Goal: Task Accomplishment & Management: Manage account settings

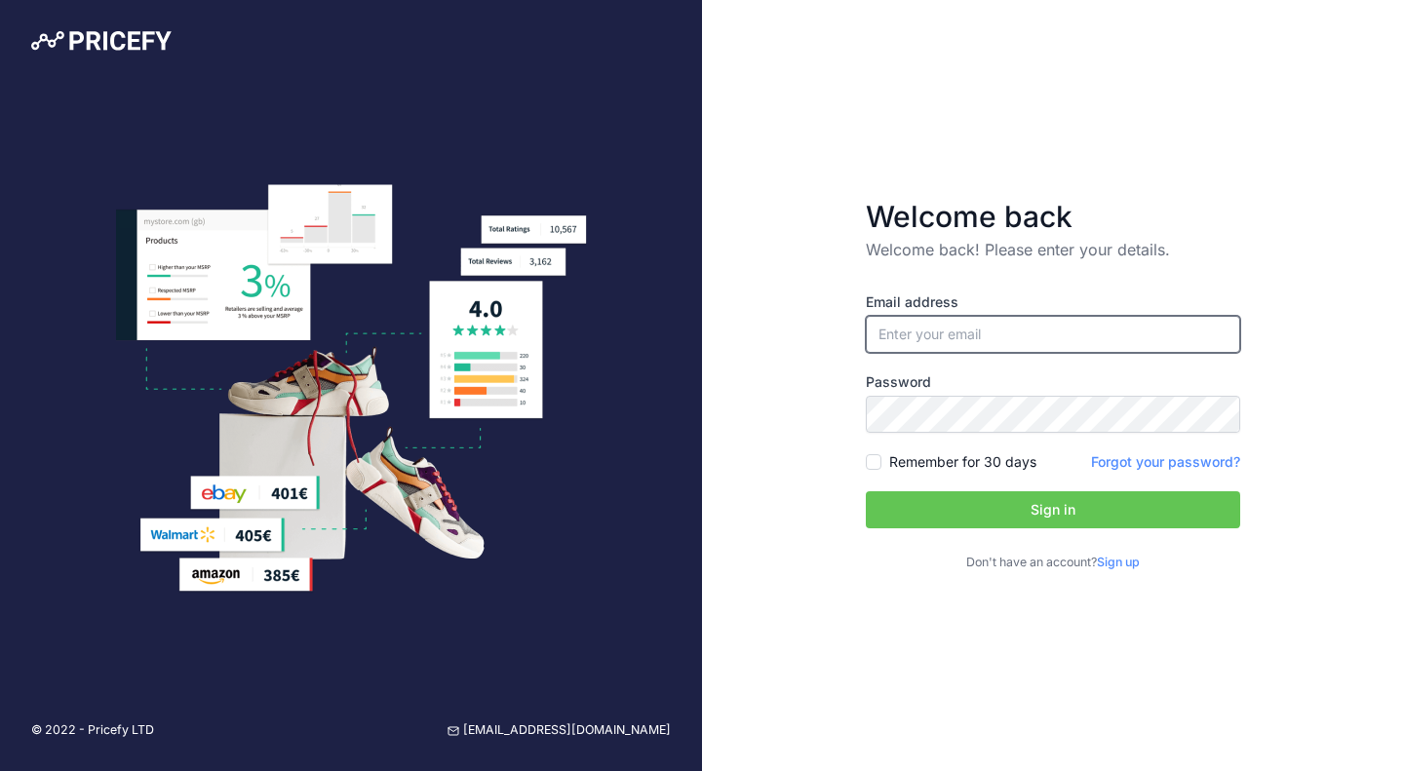
click at [914, 324] on input "email" at bounding box center [1053, 334] width 374 height 37
paste input "ltjmBbCf"
type input "ltjmBbCf"
type input "[EMAIL_ADDRESS][DOMAIN_NAME]"
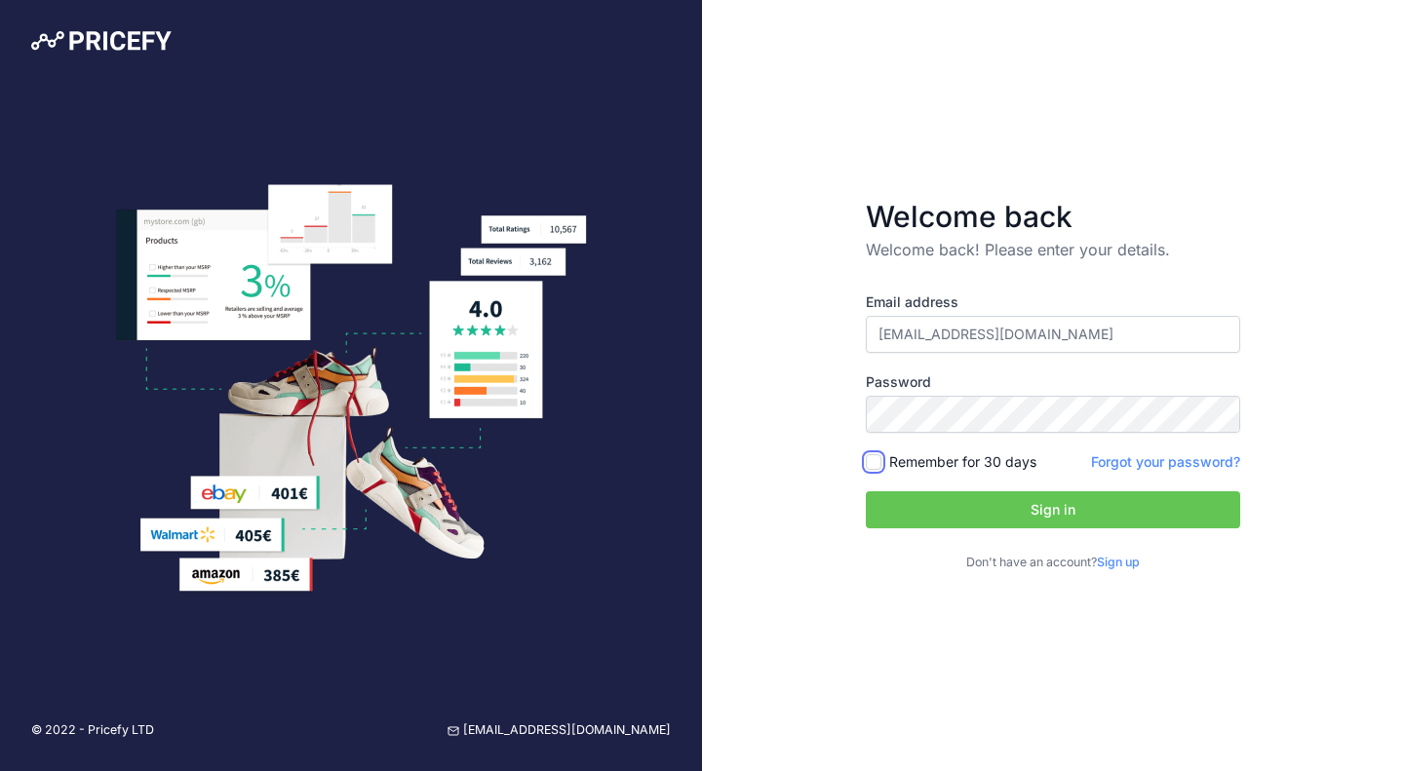
click at [878, 463] on input "Remember for 30 days" at bounding box center [874, 462] width 16 height 16
checkbox input "true"
click at [948, 515] on button "Sign in" at bounding box center [1053, 509] width 374 height 37
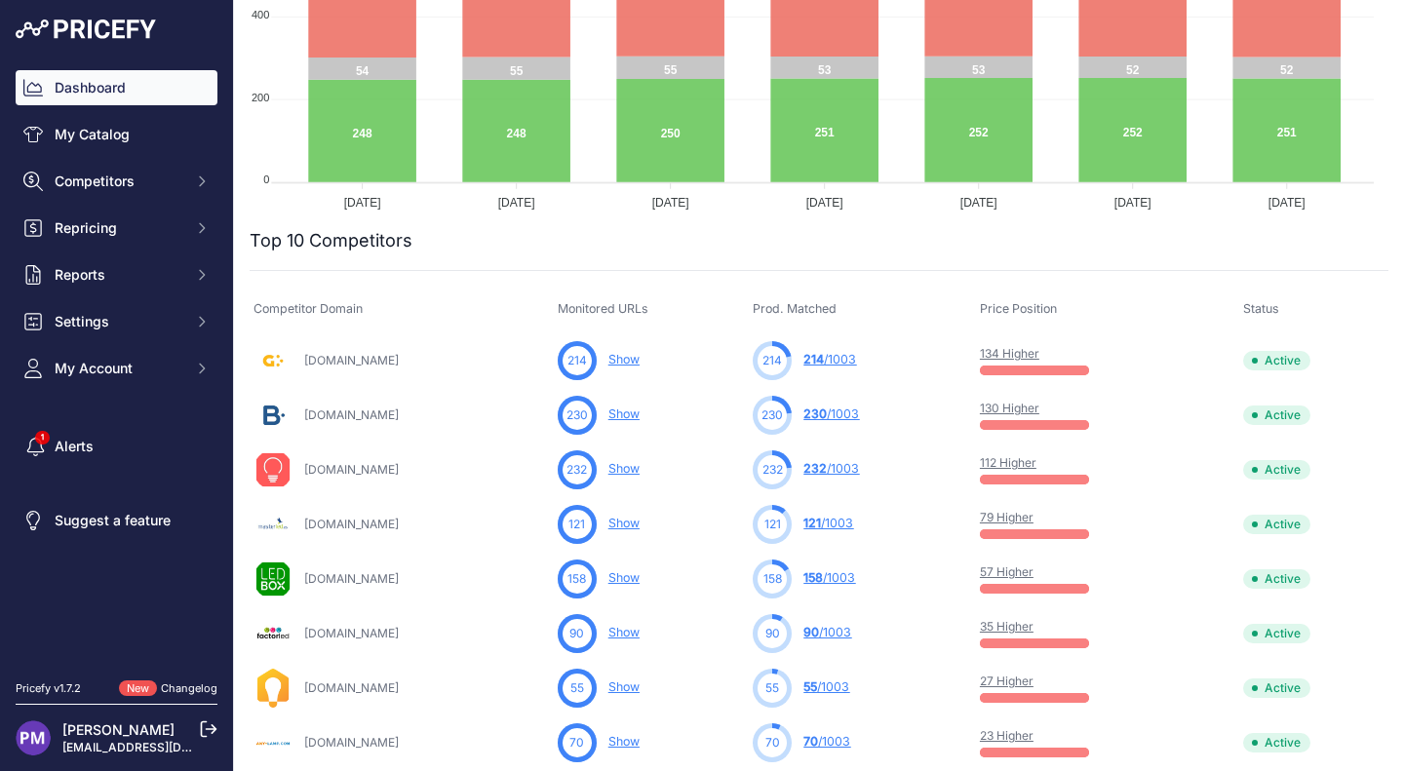
scroll to position [460, 0]
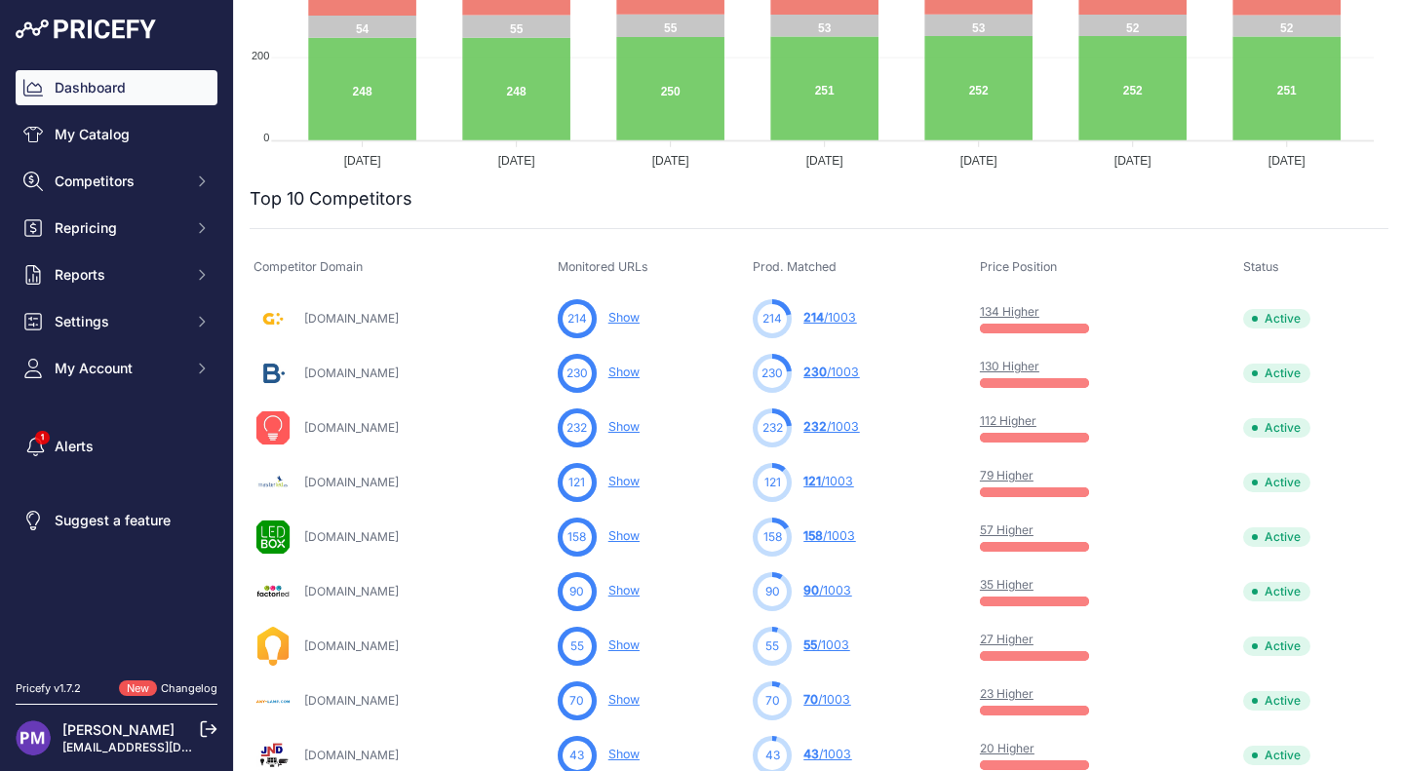
click at [1021, 369] on link "130 Higher" at bounding box center [1009, 366] width 59 height 15
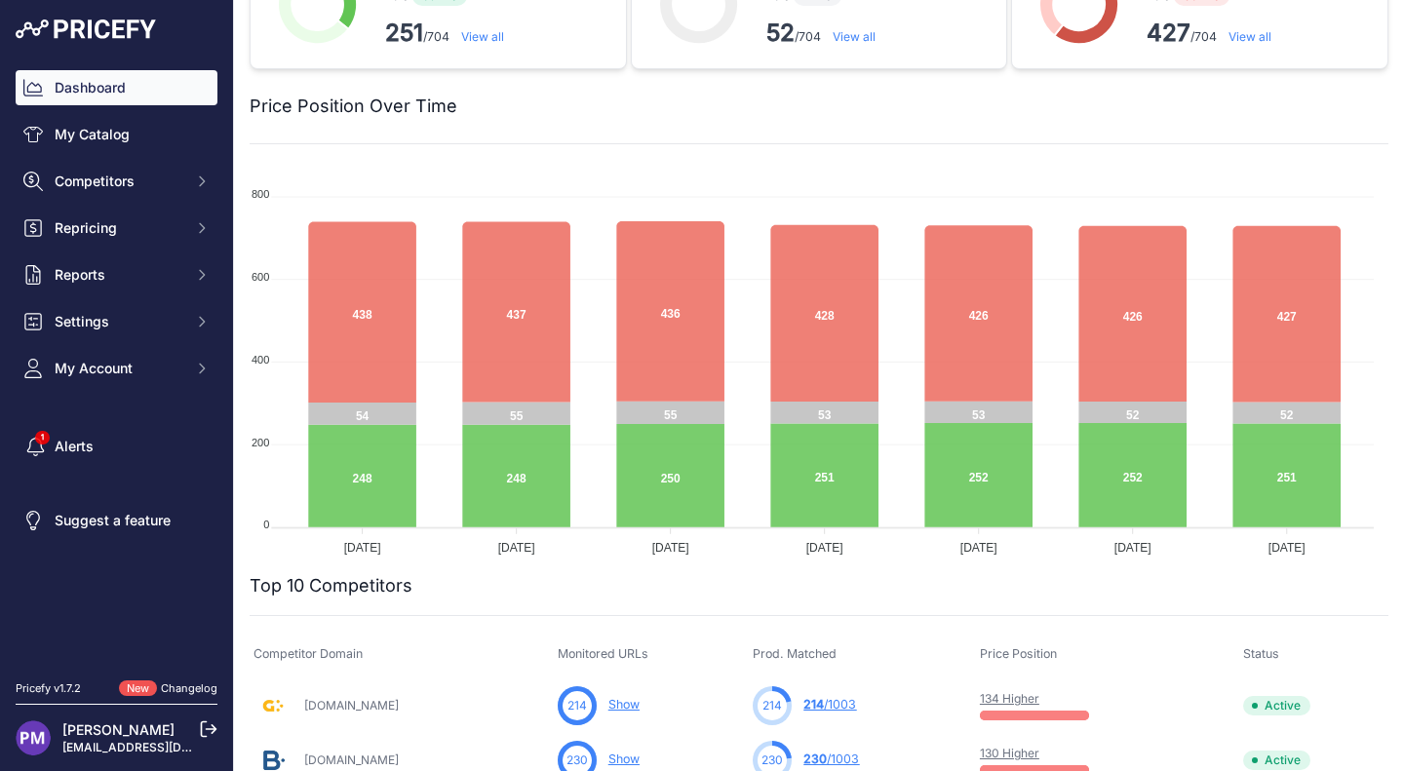
scroll to position [0, 0]
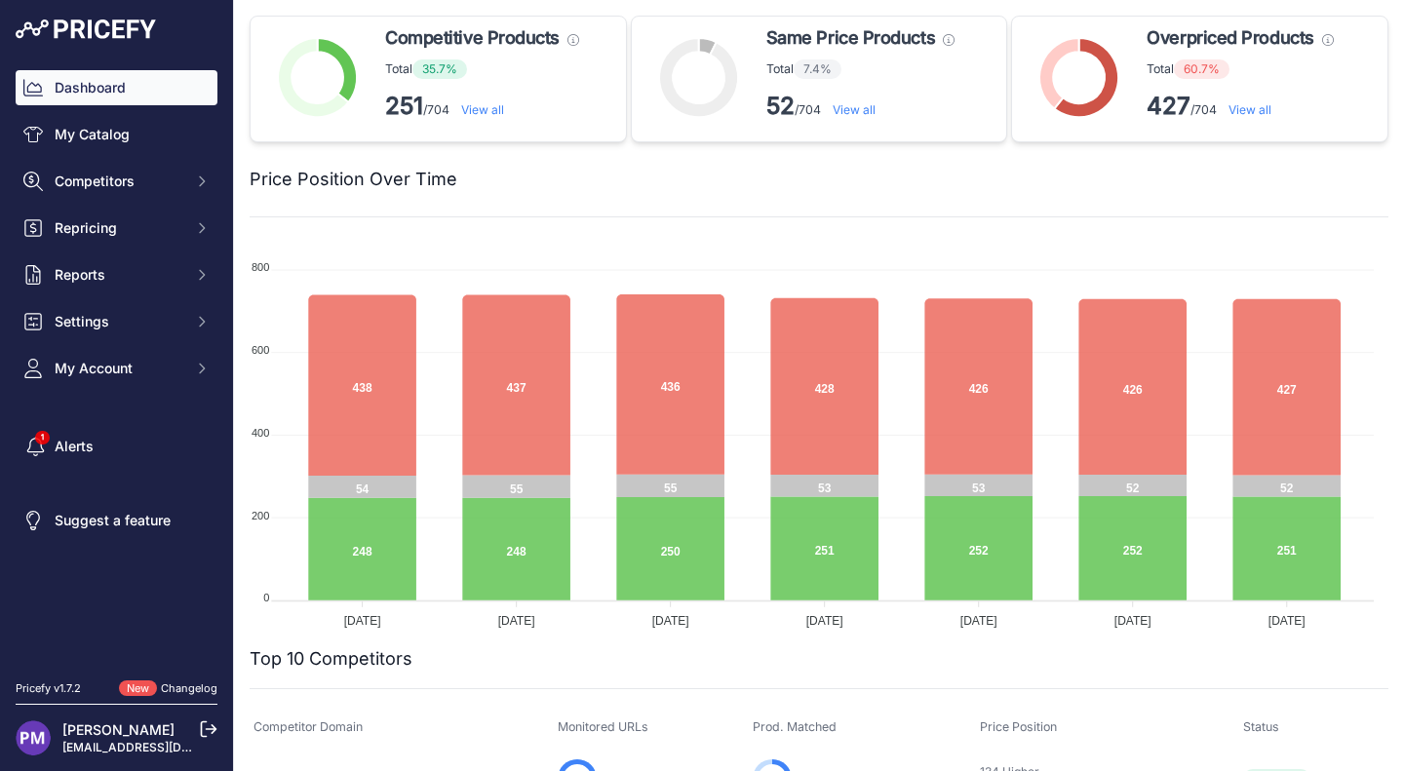
click at [204, 727] on icon at bounding box center [209, 730] width 18 height 18
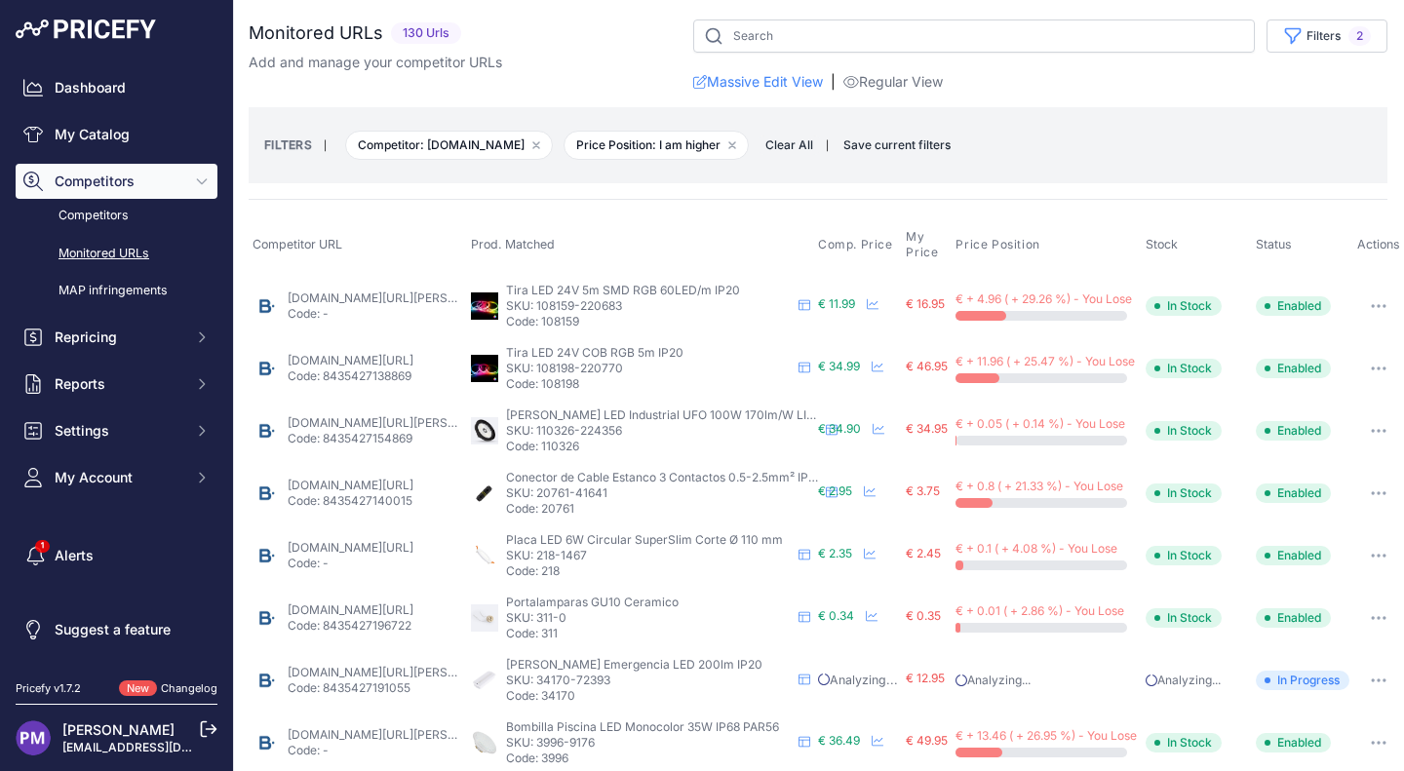
scroll to position [6, 0]
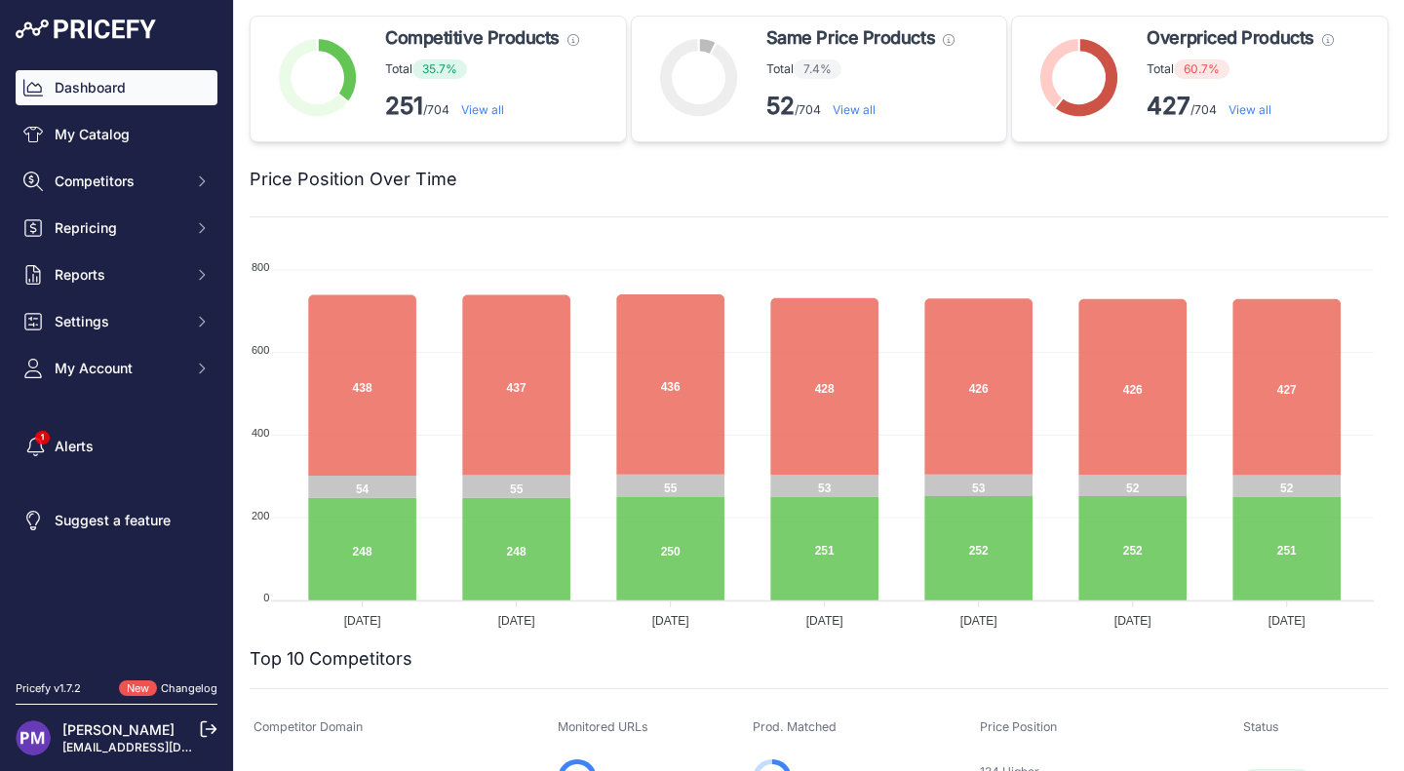
click at [177, 88] on link "Dashboard" at bounding box center [117, 87] width 202 height 35
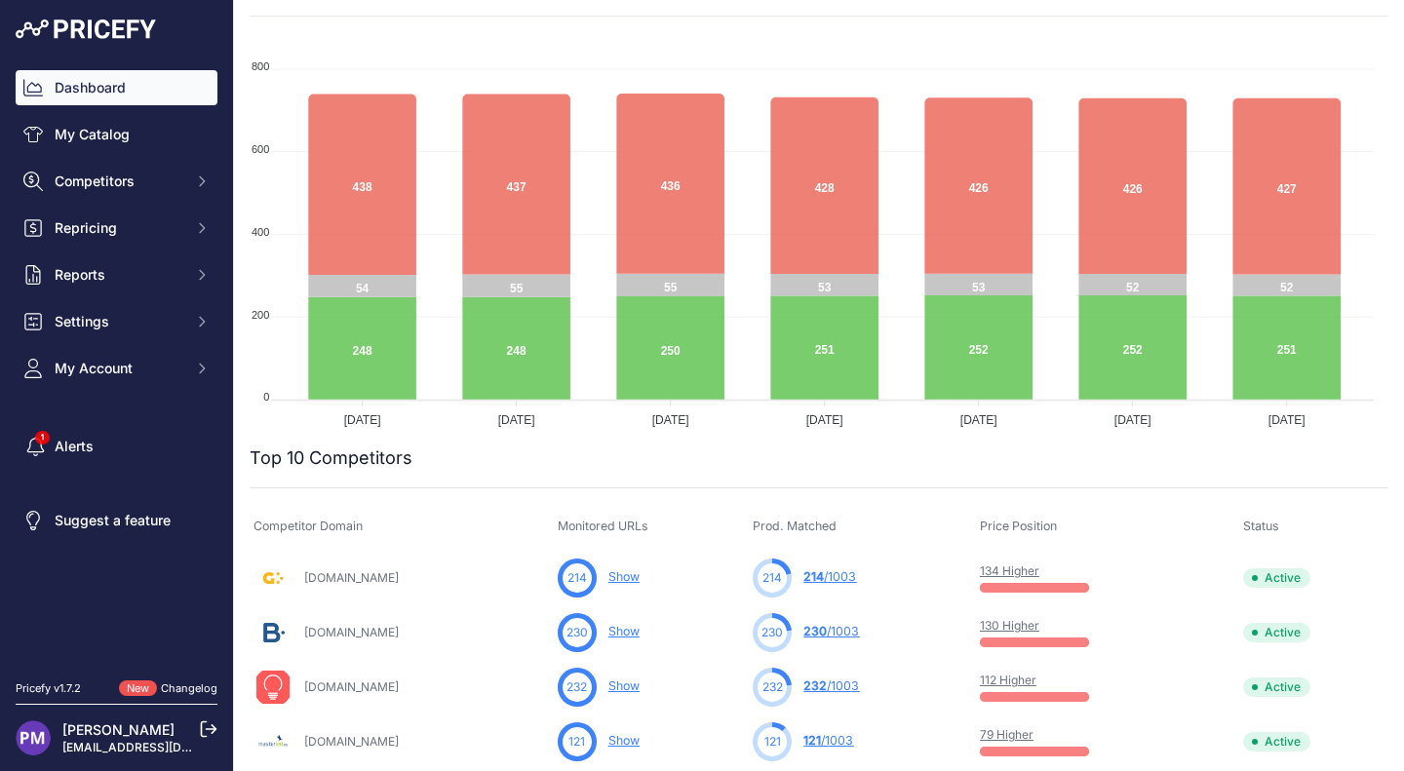
scroll to position [201, 0]
click at [192, 451] on link "Alerts" at bounding box center [117, 446] width 202 height 35
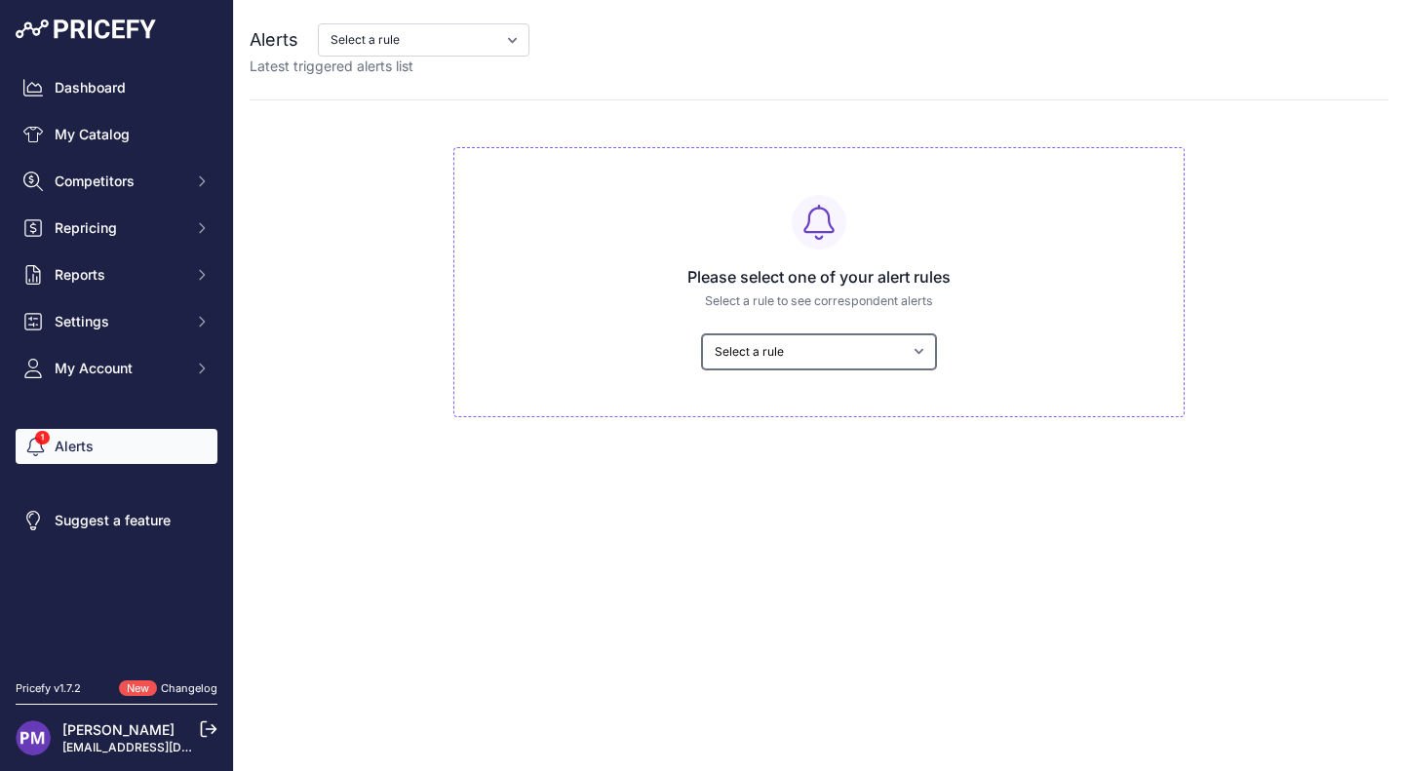
click at [842, 350] on select "Select a rule Competencia baja de Precio Sklum mas barato que yo Sklum es más c…" at bounding box center [819, 351] width 234 height 35
select select "8762"
click at [702, 334] on select "Select a rule Competencia baja de Precio Sklum mas barato que yo Sklum es más c…" at bounding box center [819, 351] width 234 height 35
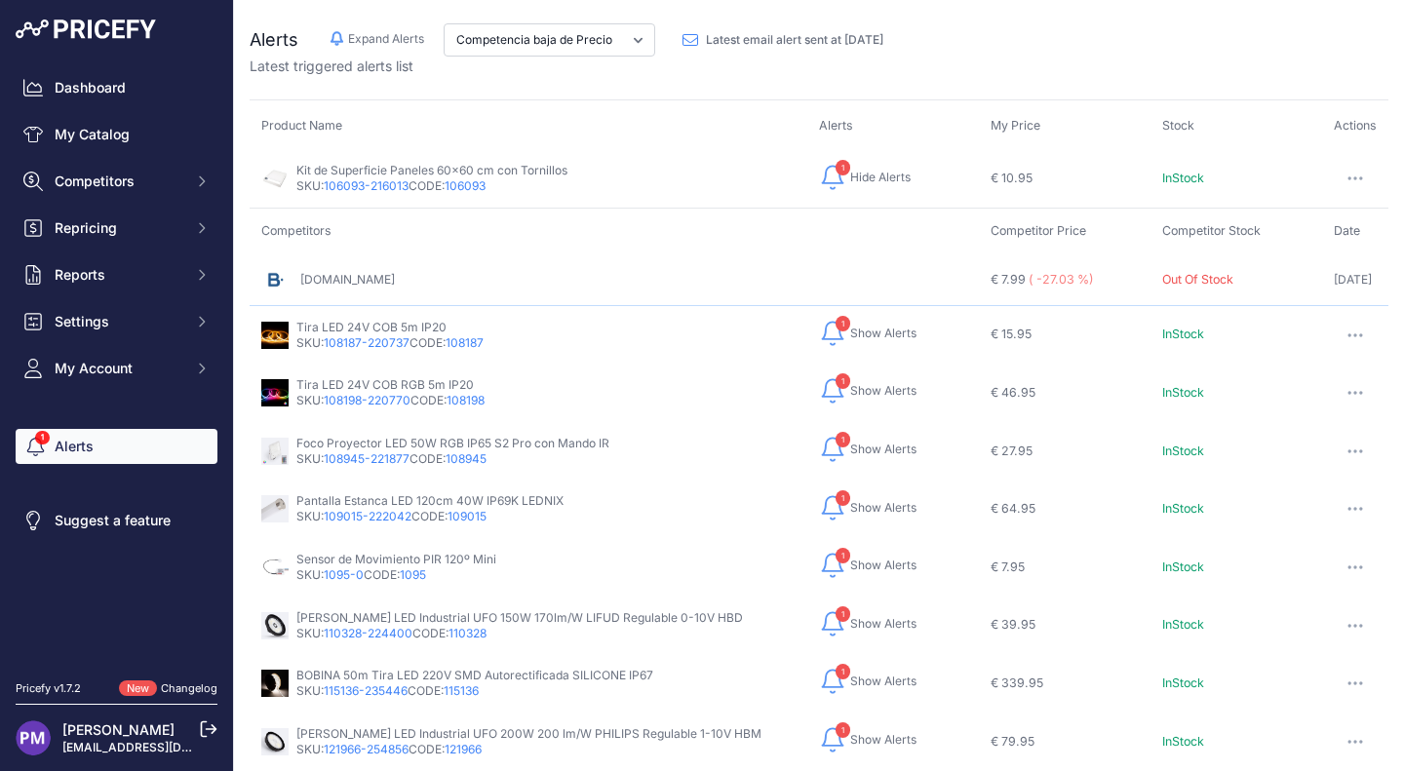
click at [205, 731] on icon at bounding box center [209, 730] width 18 height 18
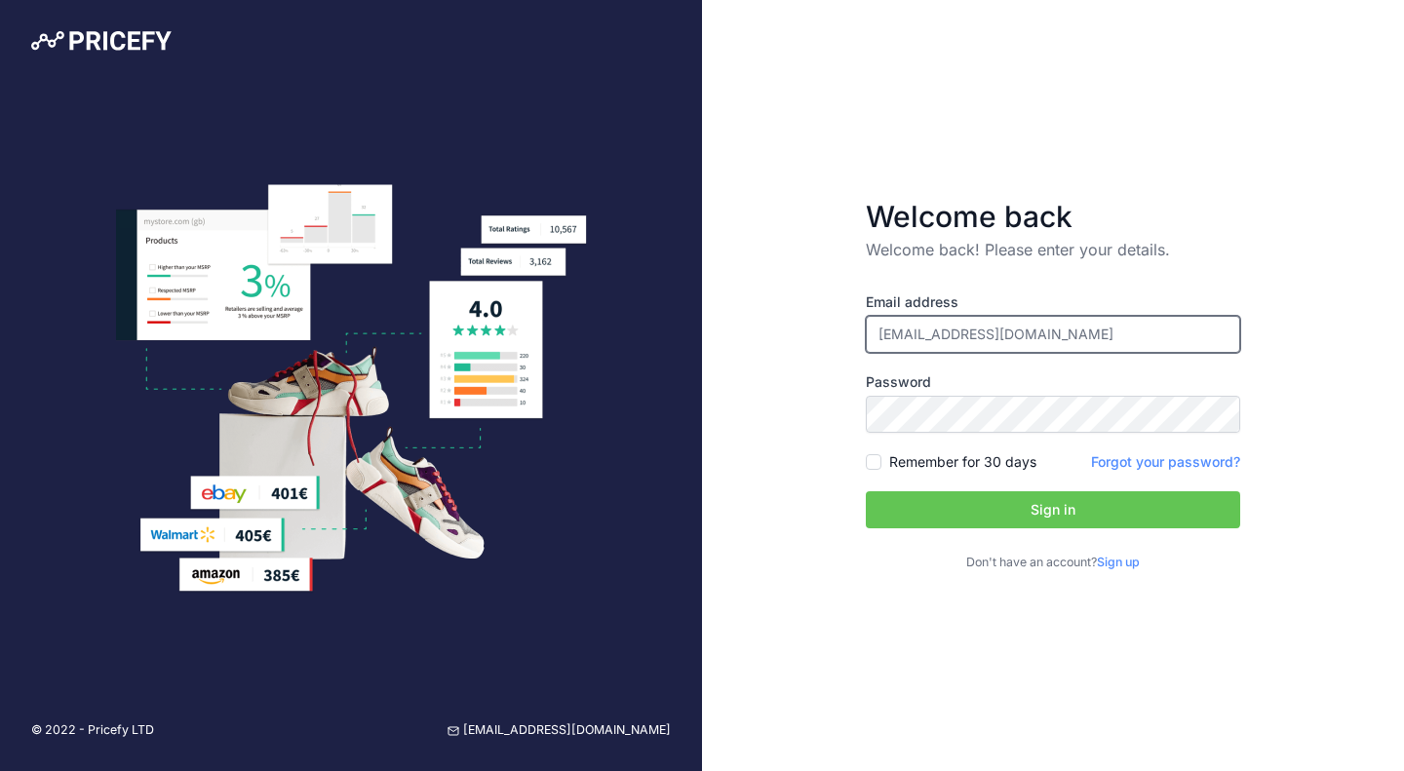
click at [913, 336] on input "[EMAIL_ADDRESS][DOMAIN_NAME]" at bounding box center [1053, 334] width 374 height 37
type input "[EMAIL_ADDRESS][DOMAIN_NAME]"
click at [913, 511] on button "Sign in" at bounding box center [1053, 509] width 374 height 37
